Goal: Download file/media

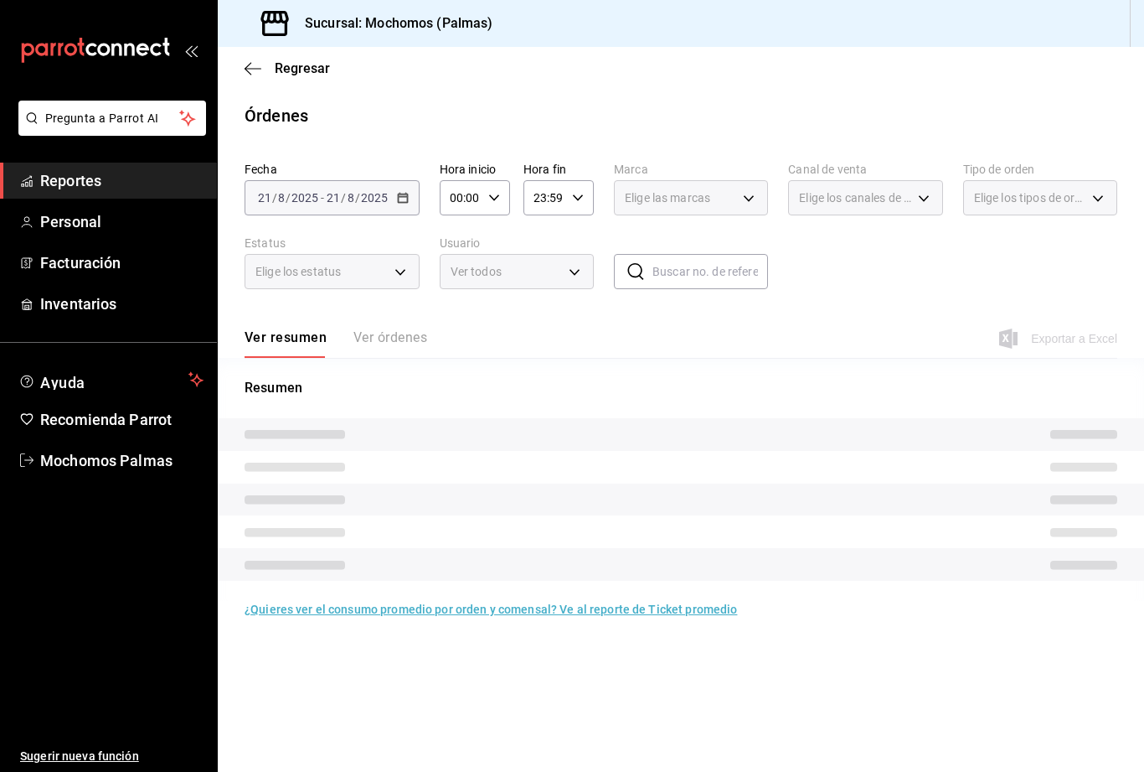
type input "70f98016-ab90-4f26-81e6-ab4884d8d8a0"
type input "23052771-8e1b-43e3-b7da-1a661d939937"
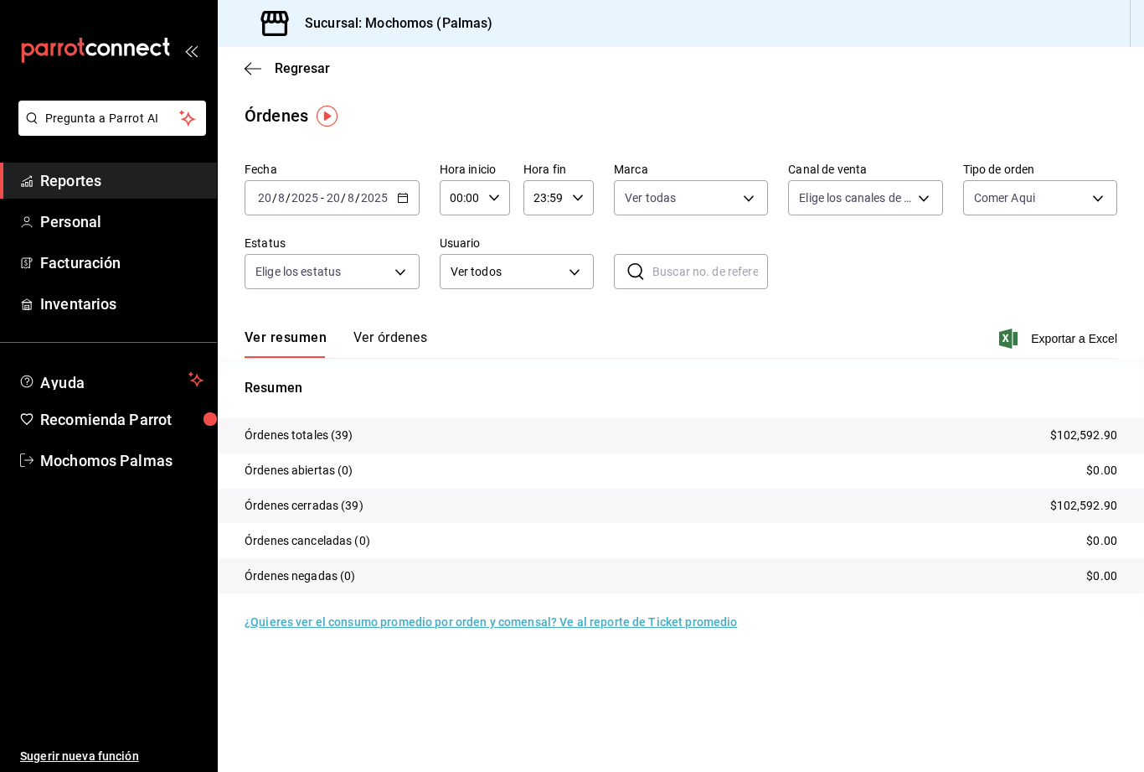
click at [920, 214] on body "Pregunta a Parrot AI Reportes Personal Facturación Inventarios Ayuda Recomienda…" at bounding box center [572, 386] width 1144 height 772
click at [922, 192] on div at bounding box center [572, 386] width 1144 height 772
click at [395, 276] on body "Pregunta a Parrot AI Reportes Personal Facturación Inventarios Ayuda Recomienda…" at bounding box center [572, 386] width 1144 height 772
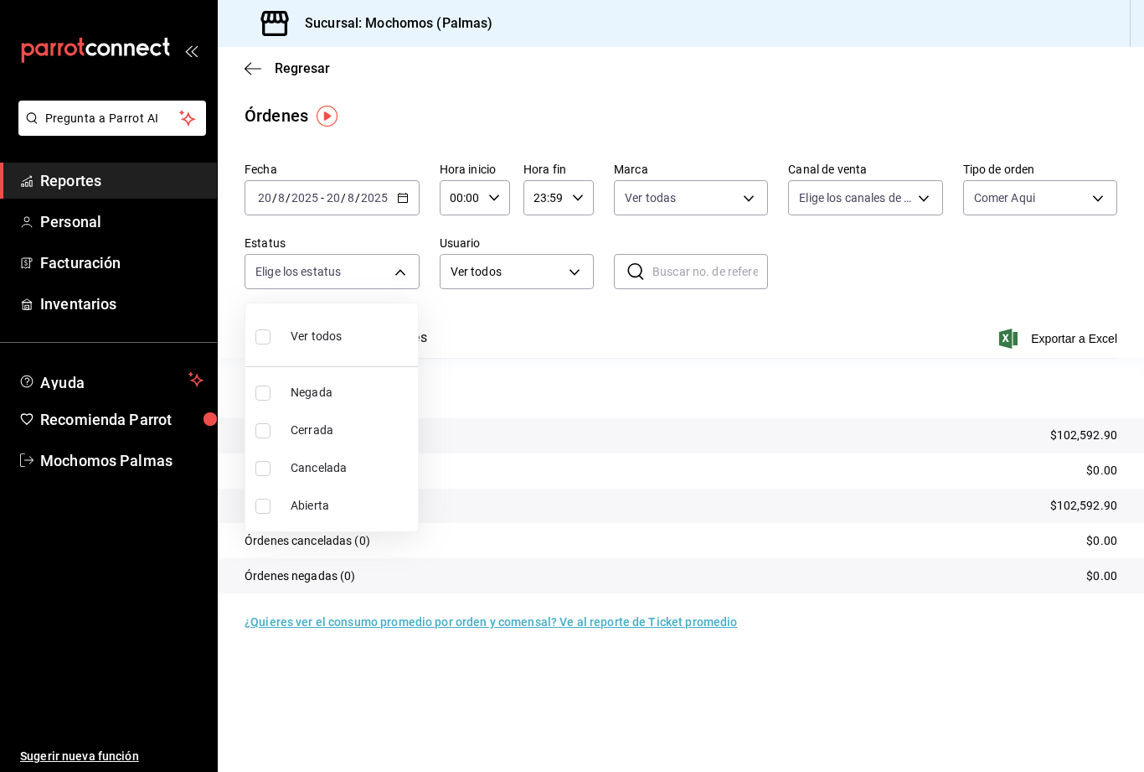
click at [265, 430] on input "checkbox" at bounding box center [263, 430] width 15 height 15
checkbox input "true"
type input "FINISHED"
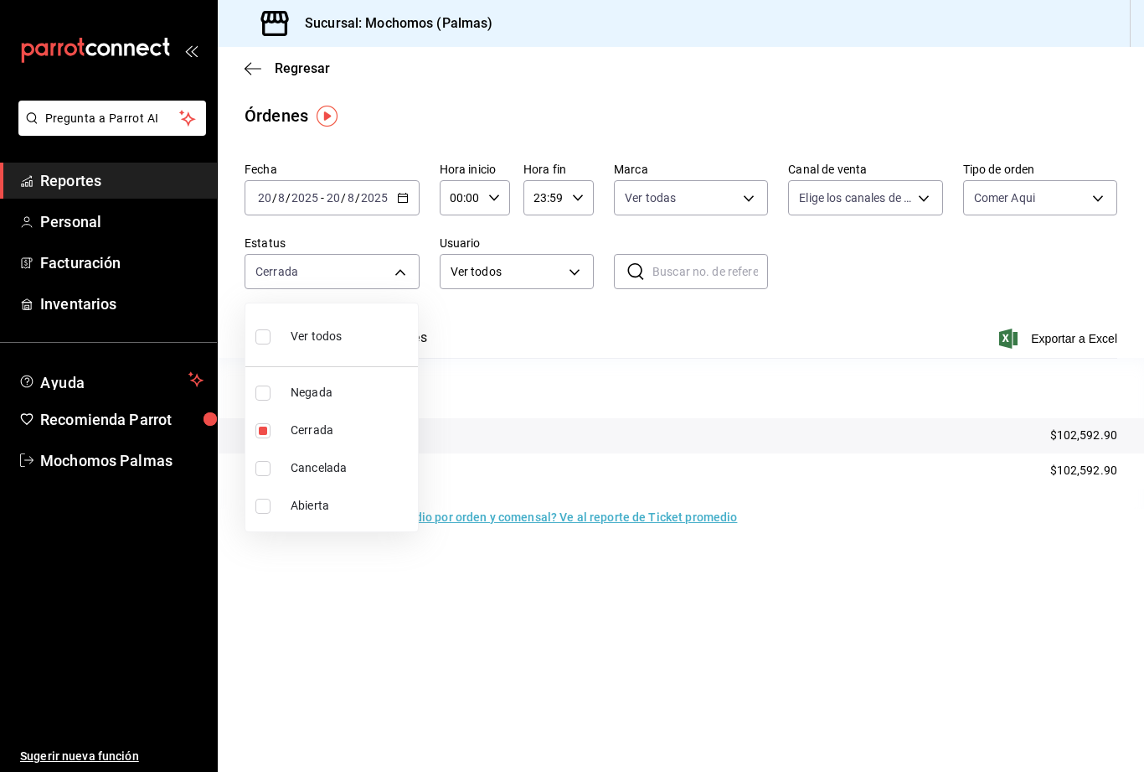
click at [398, 285] on div at bounding box center [572, 386] width 1144 height 772
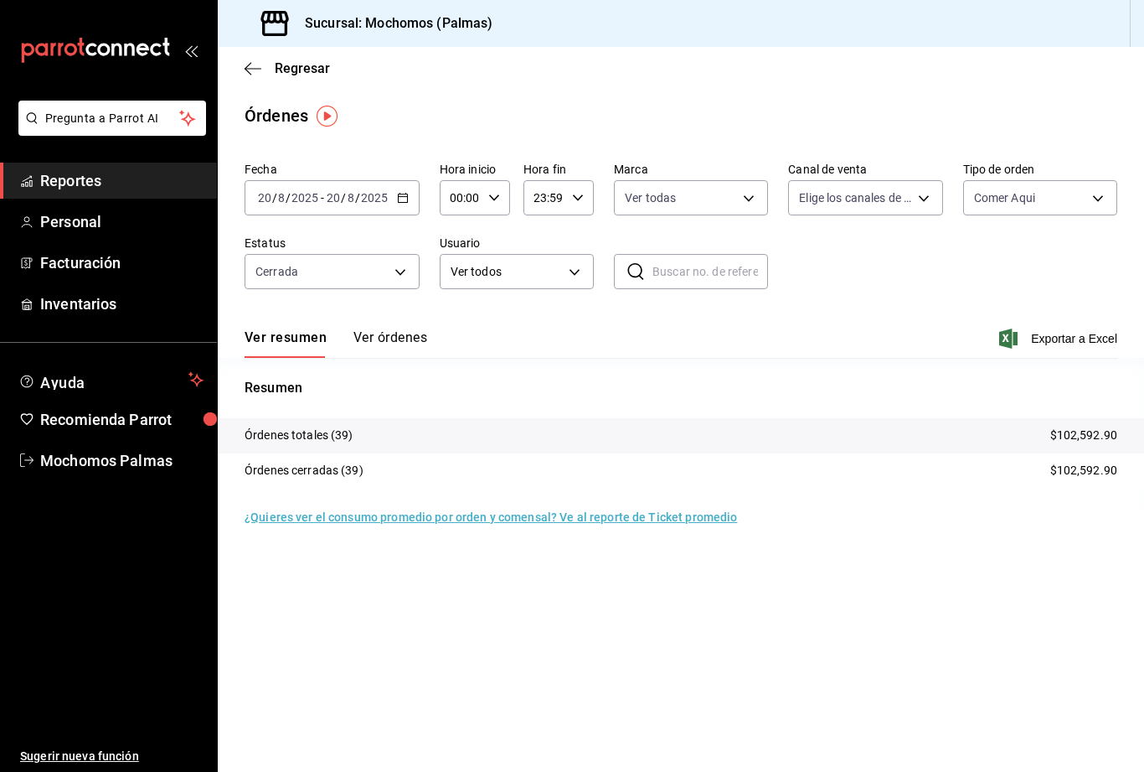
click at [1063, 345] on span "Exportar a Excel" at bounding box center [1060, 338] width 115 height 20
click at [395, 186] on div "[DATE] [DATE] - [DATE] [DATE]" at bounding box center [332, 197] width 175 height 35
click at [344, 247] on span "Hoy" at bounding box center [324, 249] width 130 height 18
click at [1068, 344] on span "Exportar a Excel" at bounding box center [1060, 338] width 115 height 20
